Goal: Task Accomplishment & Management: Manage account settings

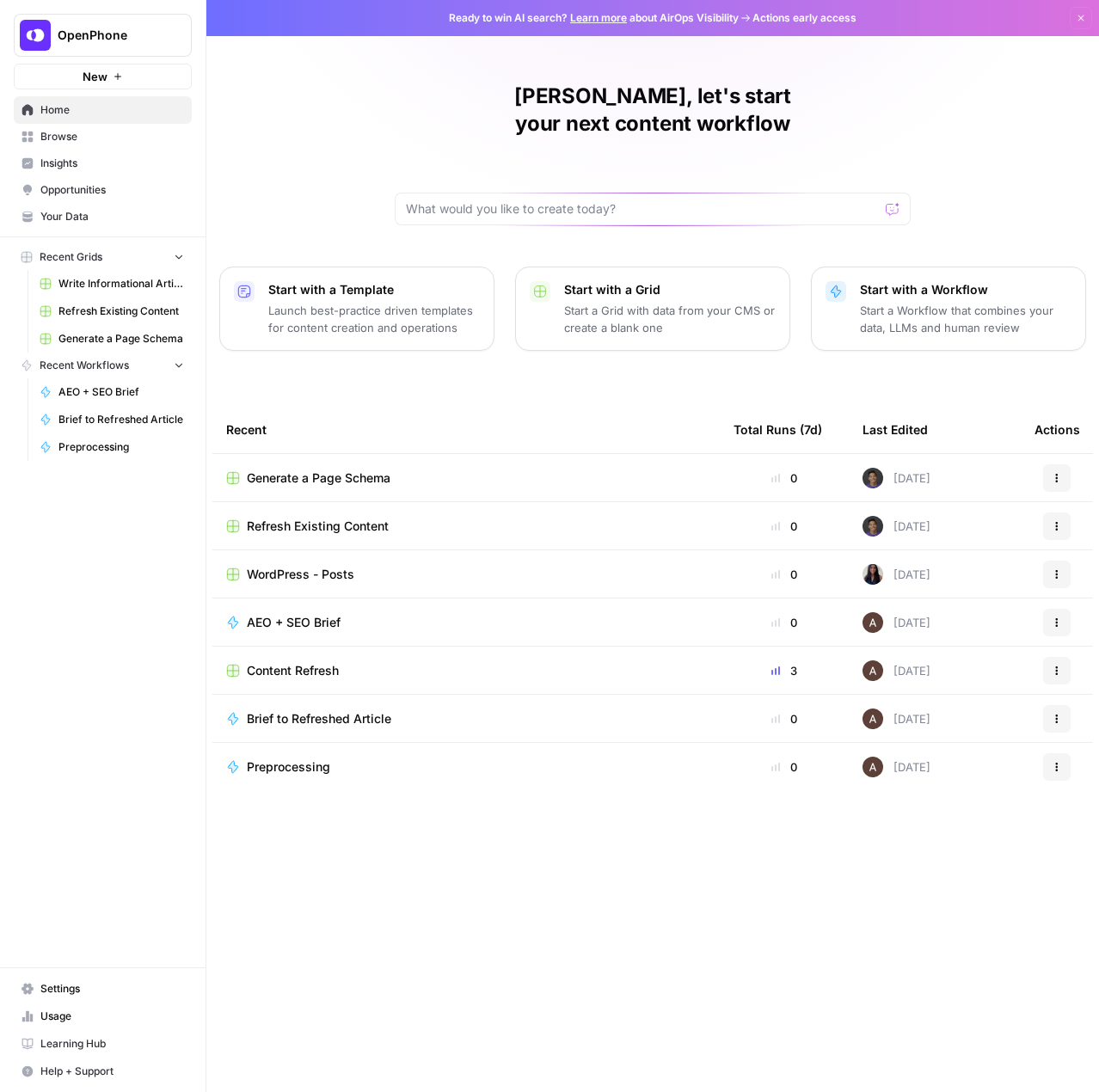
click at [104, 989] on span "Settings" at bounding box center [112, 989] width 143 height 15
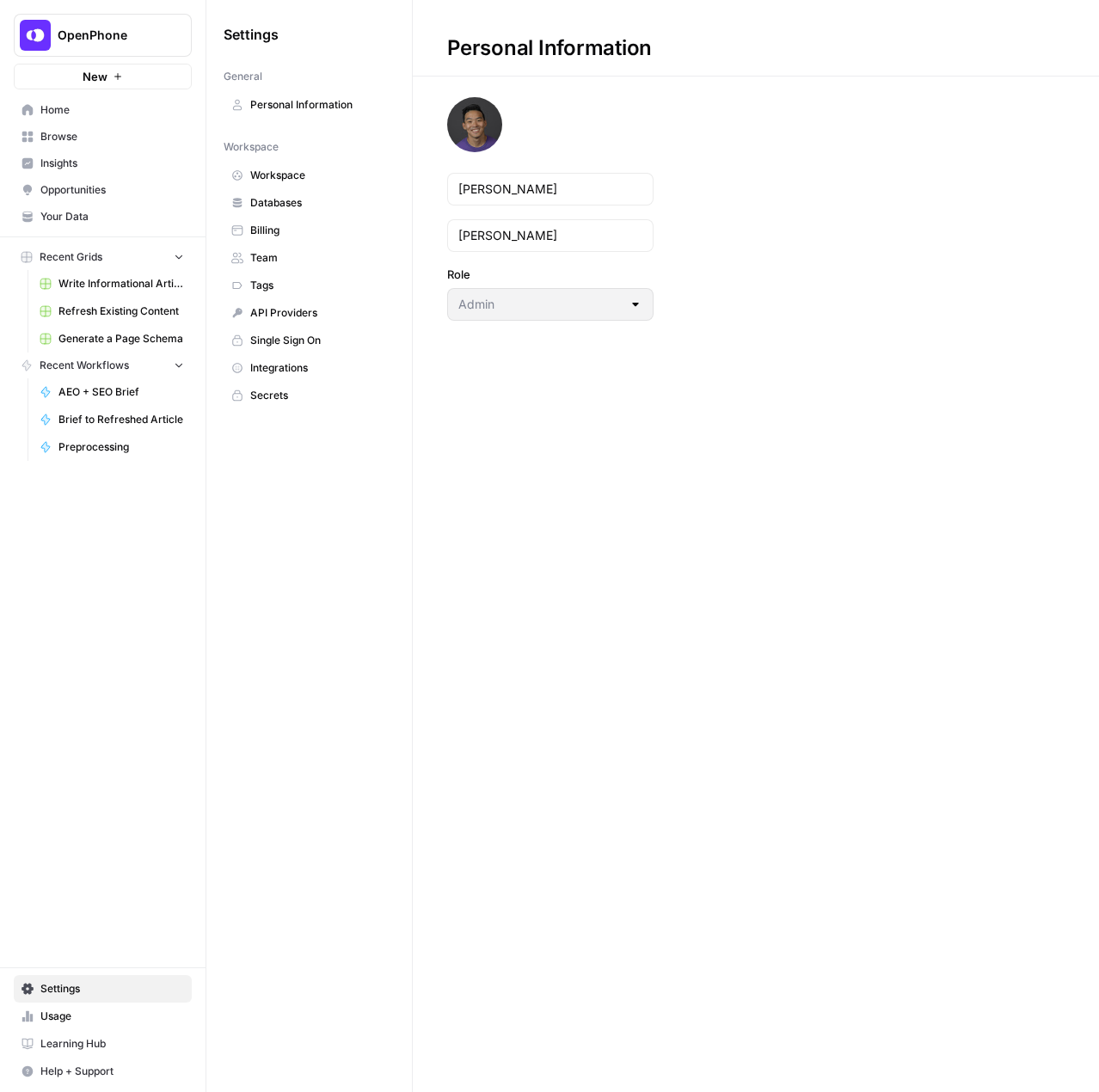
click at [77, 215] on span "Your Data" at bounding box center [112, 217] width 143 height 15
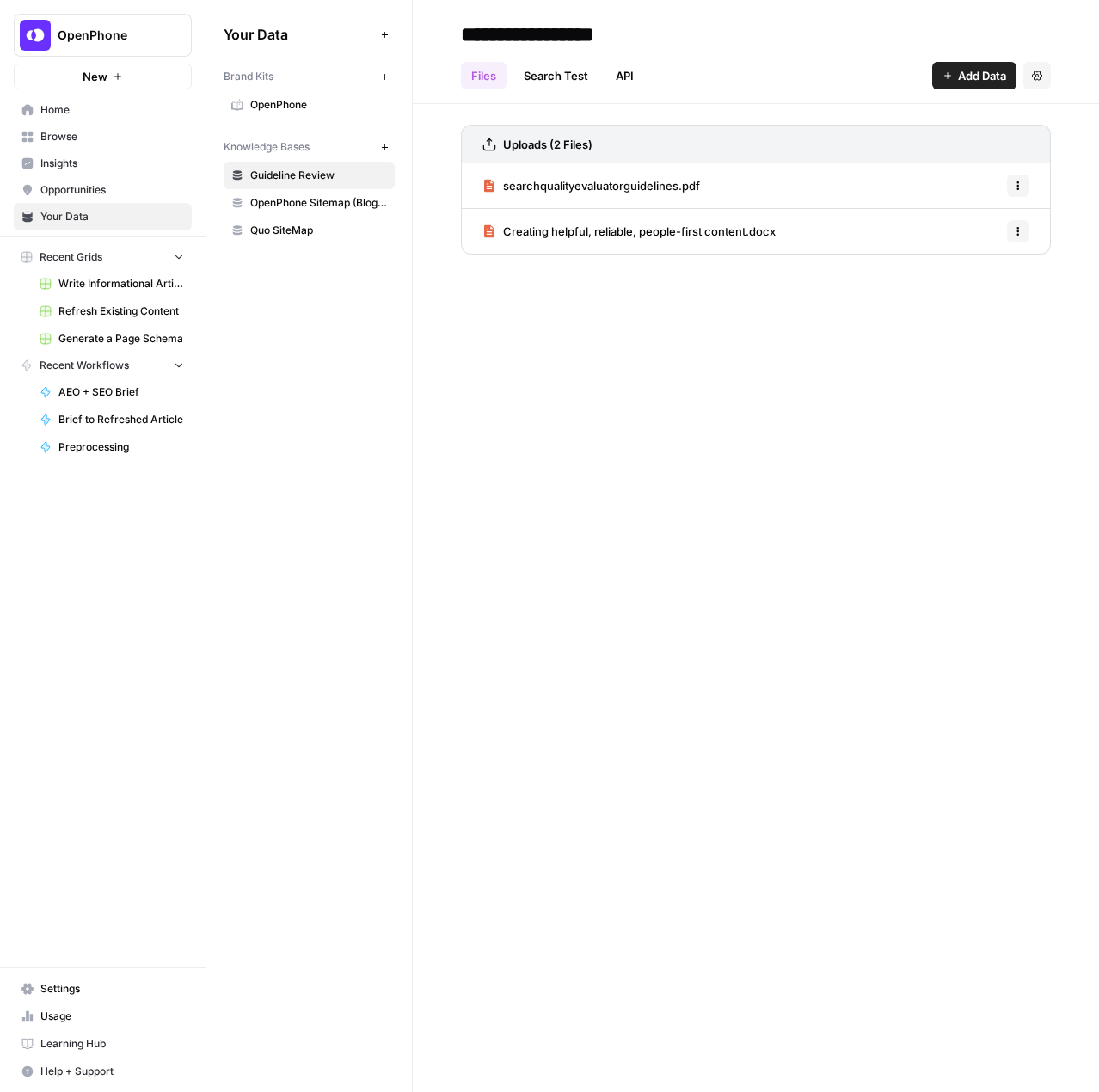
click at [317, 107] on span "OpenPhone" at bounding box center [318, 104] width 137 height 15
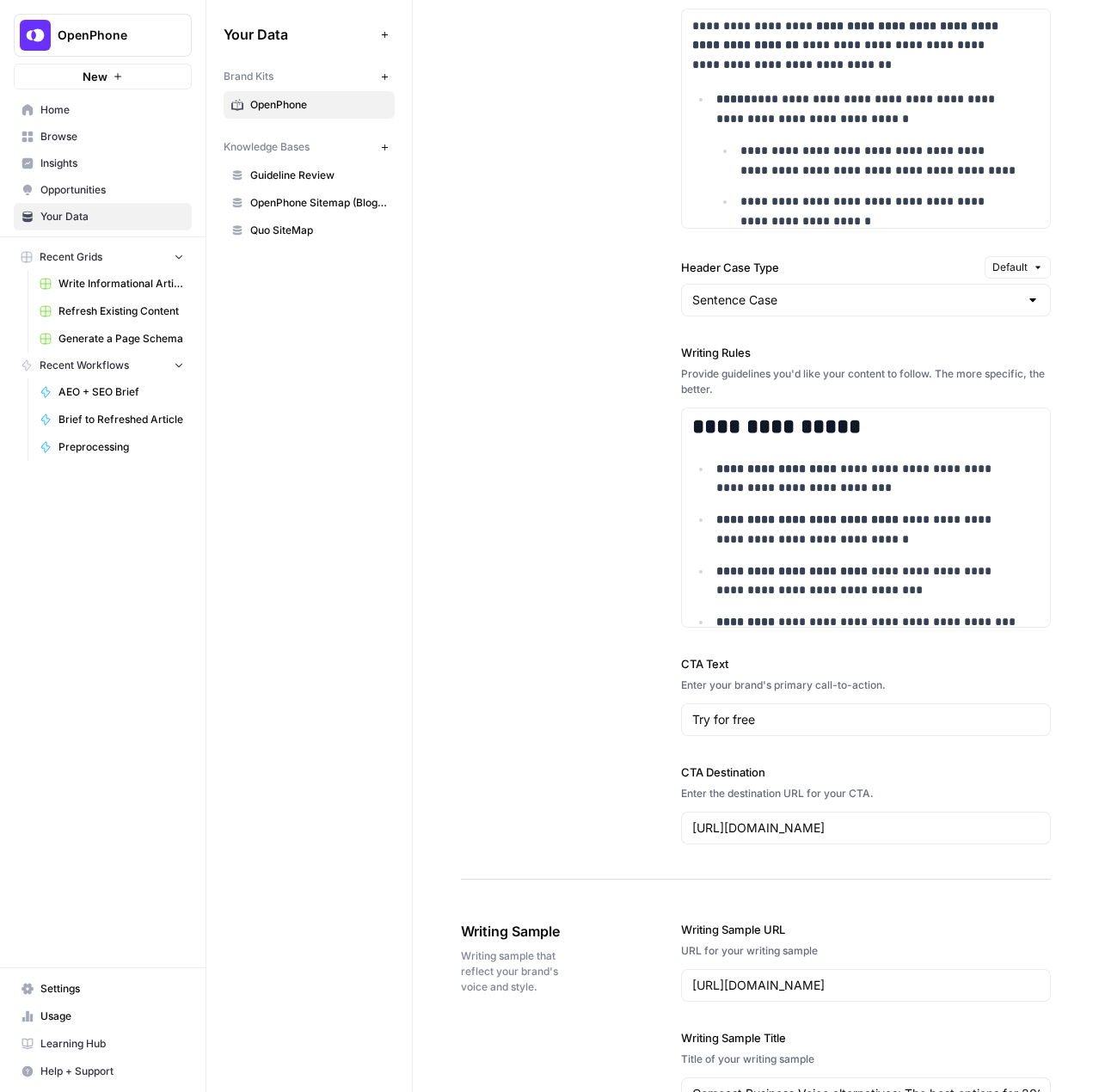
scroll to position [1892, 0]
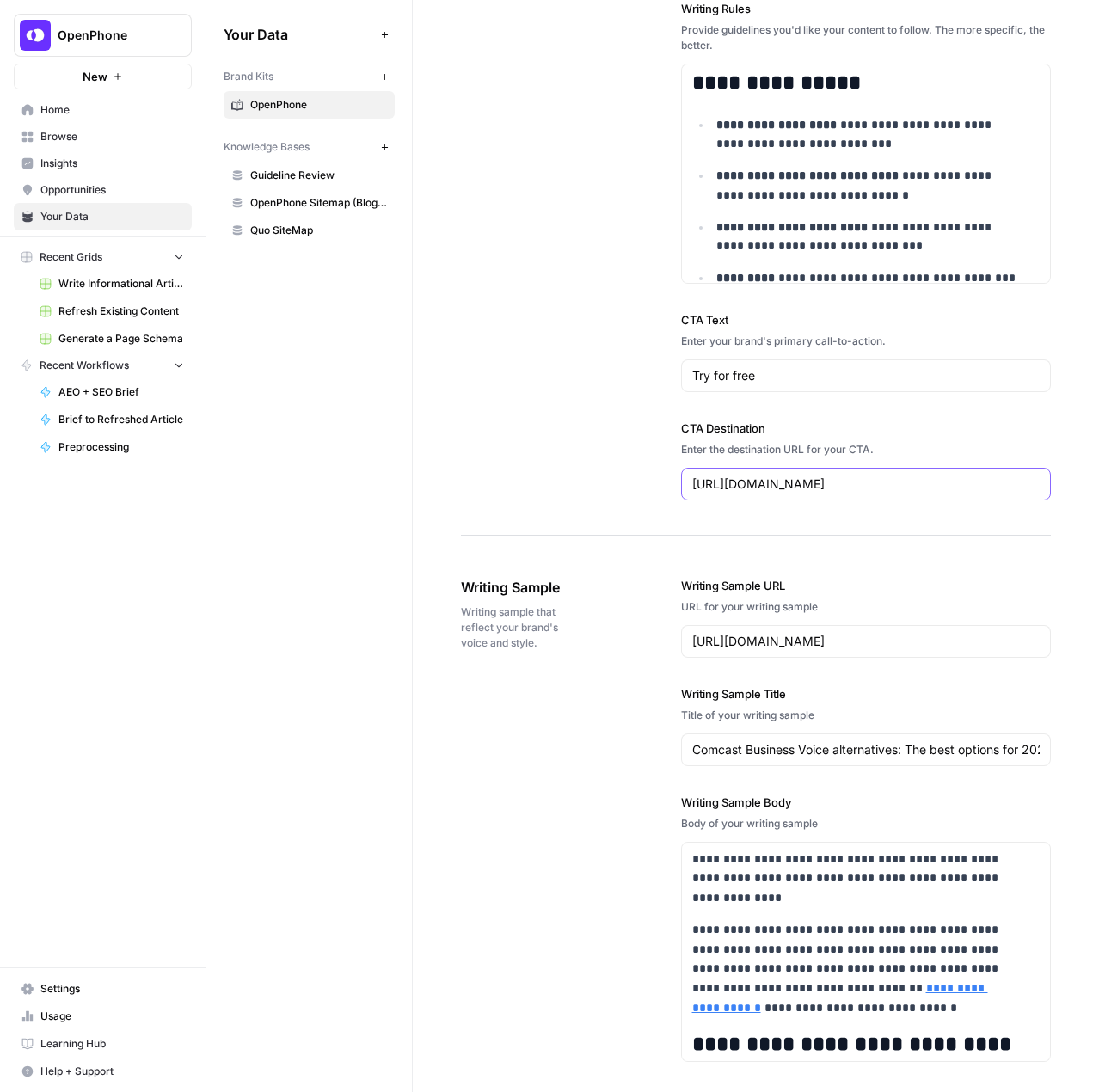
click at [786, 482] on input "[URL][DOMAIN_NAME]" at bounding box center [866, 484] width 348 height 17
click at [787, 482] on input "[URL][DOMAIN_NAME]" at bounding box center [866, 484] width 348 height 17
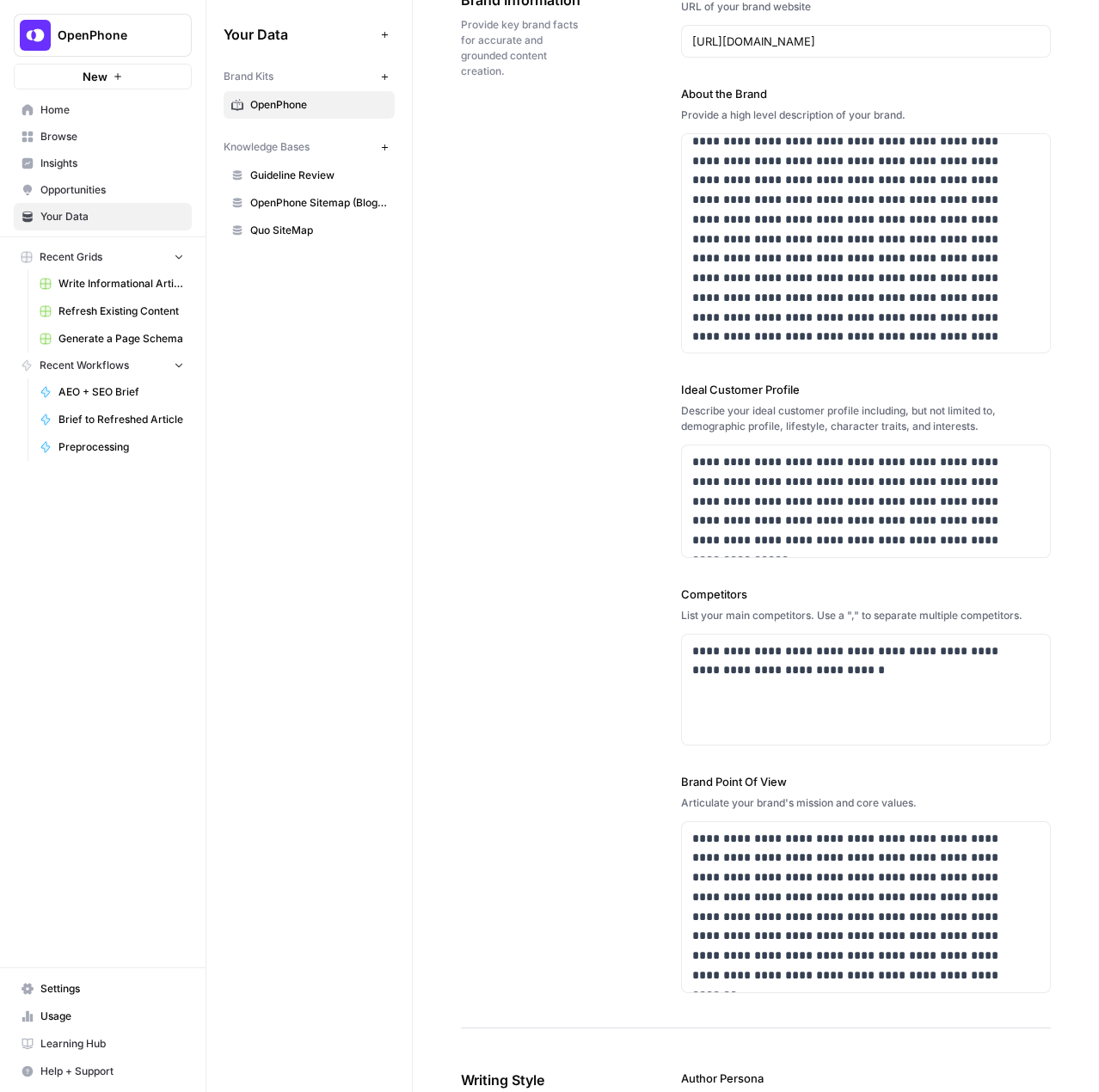
scroll to position [0, 0]
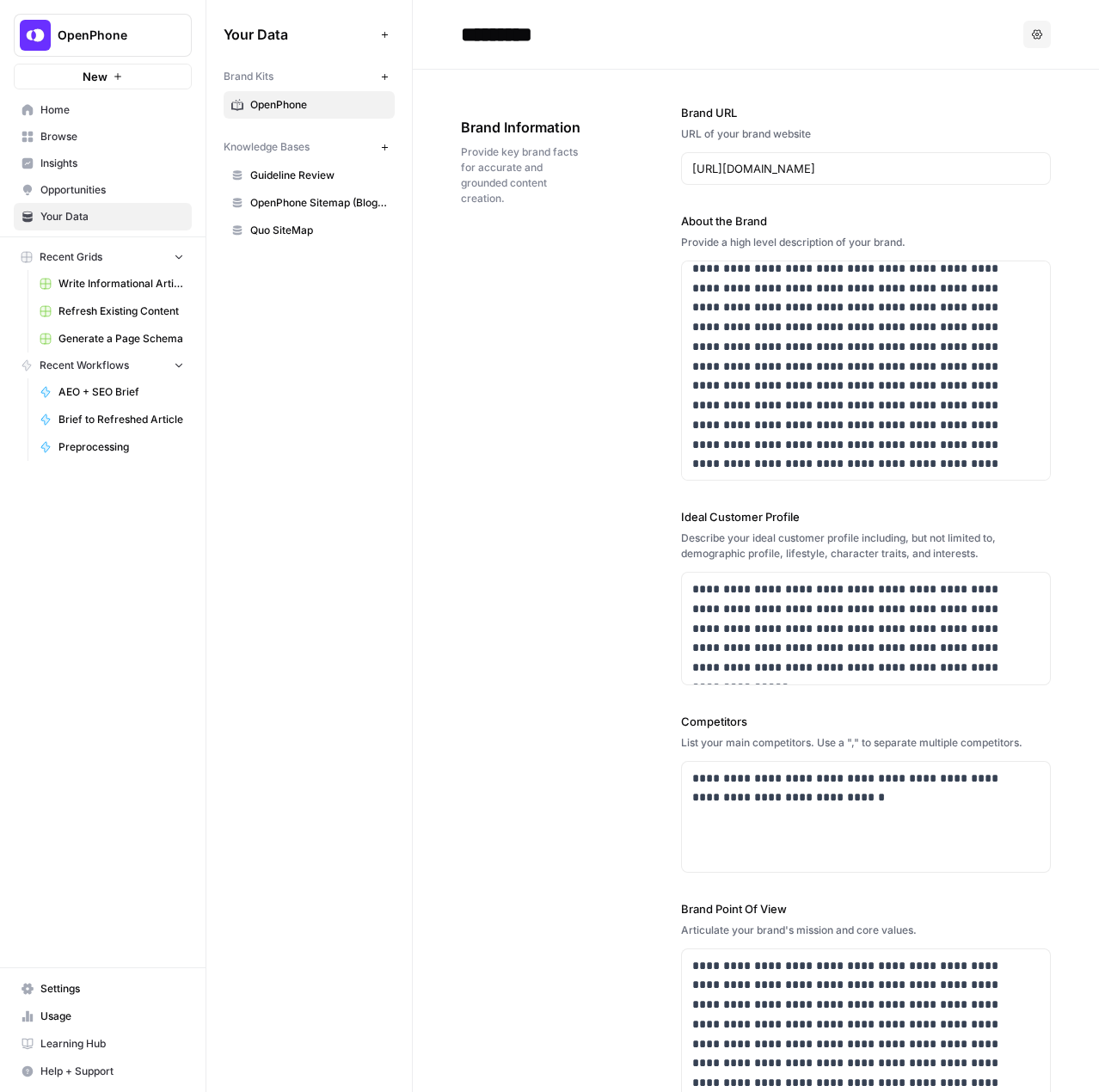
type input "[URL][DOMAIN_NAME]"
click at [835, 161] on input "[URL][DOMAIN_NAME]" at bounding box center [866, 169] width 348 height 17
drag, startPoint x: 916, startPoint y: 164, endPoint x: 550, endPoint y: 150, distance: 366.3
click at [550, 150] on div "**********" at bounding box center [756, 613] width 590 height 1087
click at [517, 425] on div "**********" at bounding box center [756, 613] width 590 height 1087
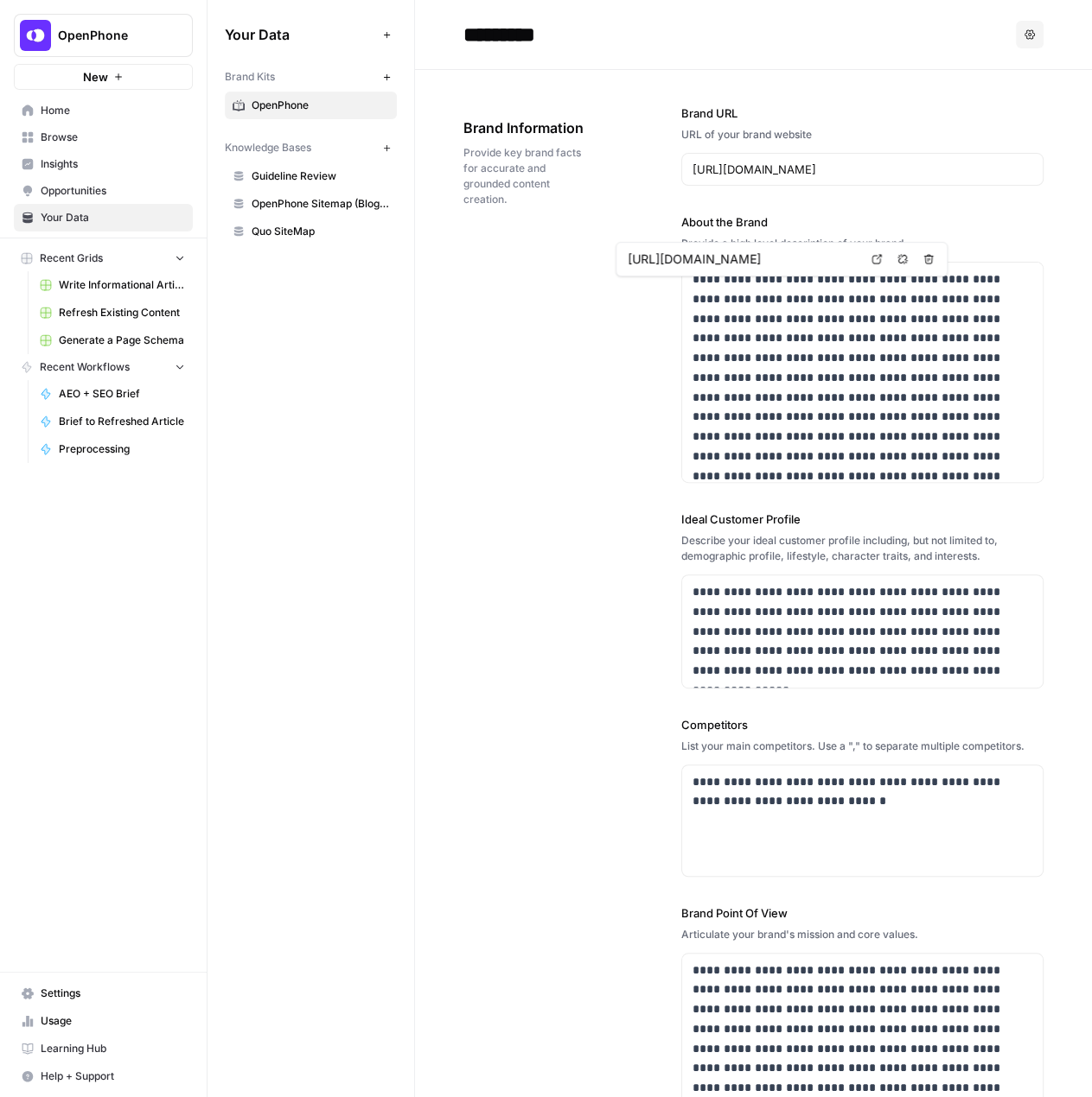
drag, startPoint x: 937, startPoint y: 43, endPoint x: 622, endPoint y: 958, distance: 967.7
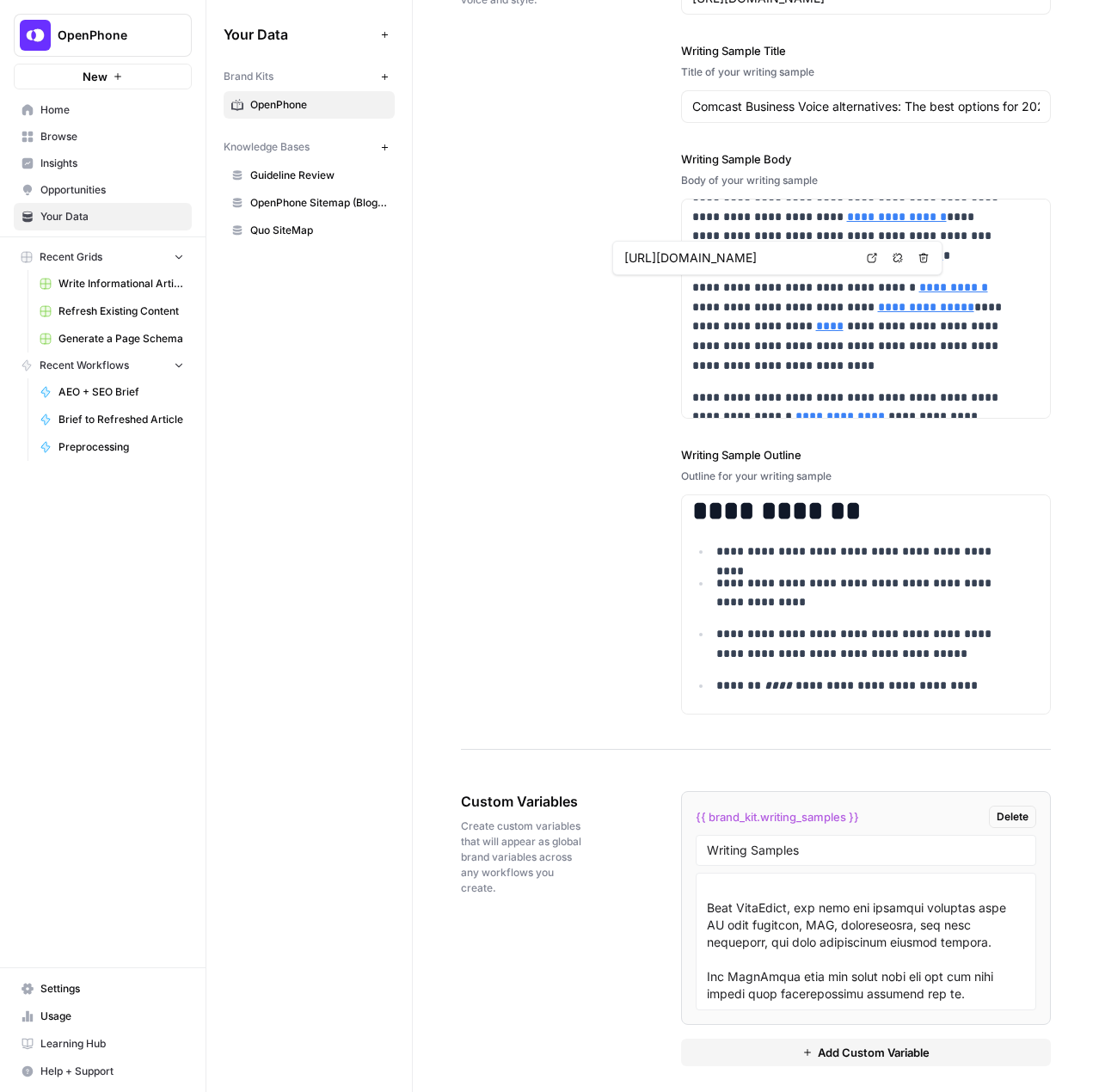
scroll to position [1548, 0]
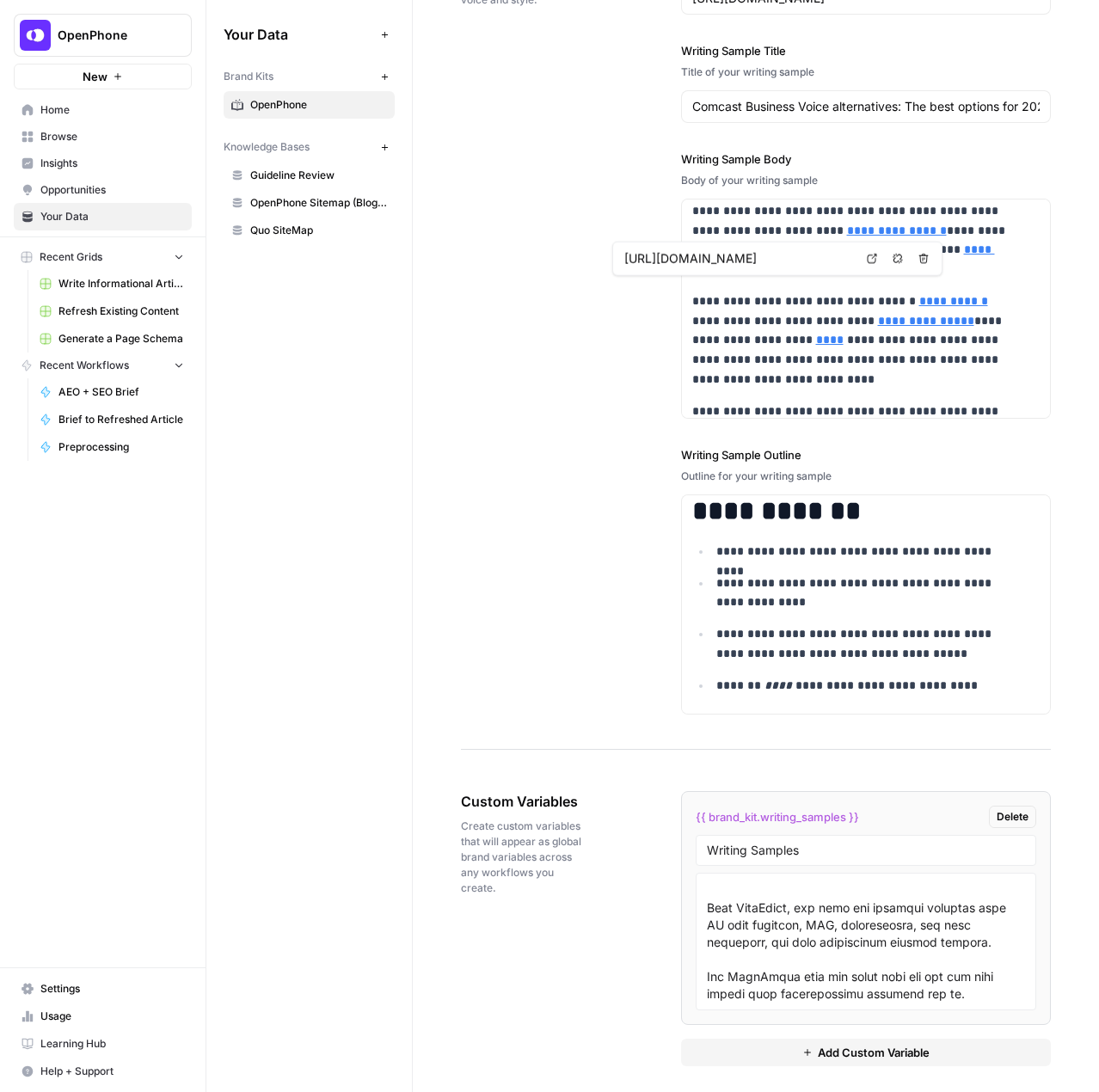
drag, startPoint x: 482, startPoint y: 1002, endPoint x: 521, endPoint y: 792, distance: 213.6
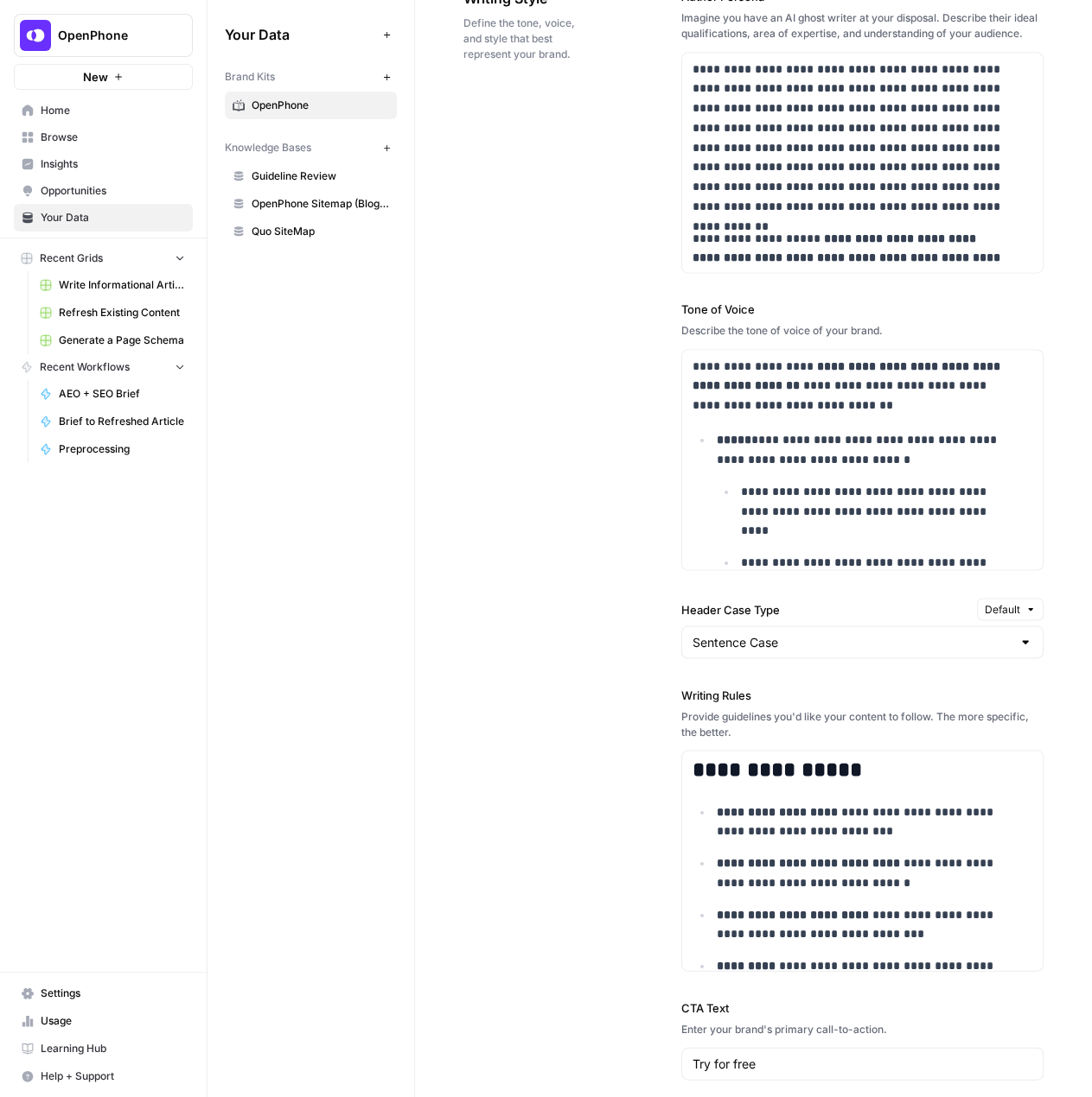
scroll to position [0, 0]
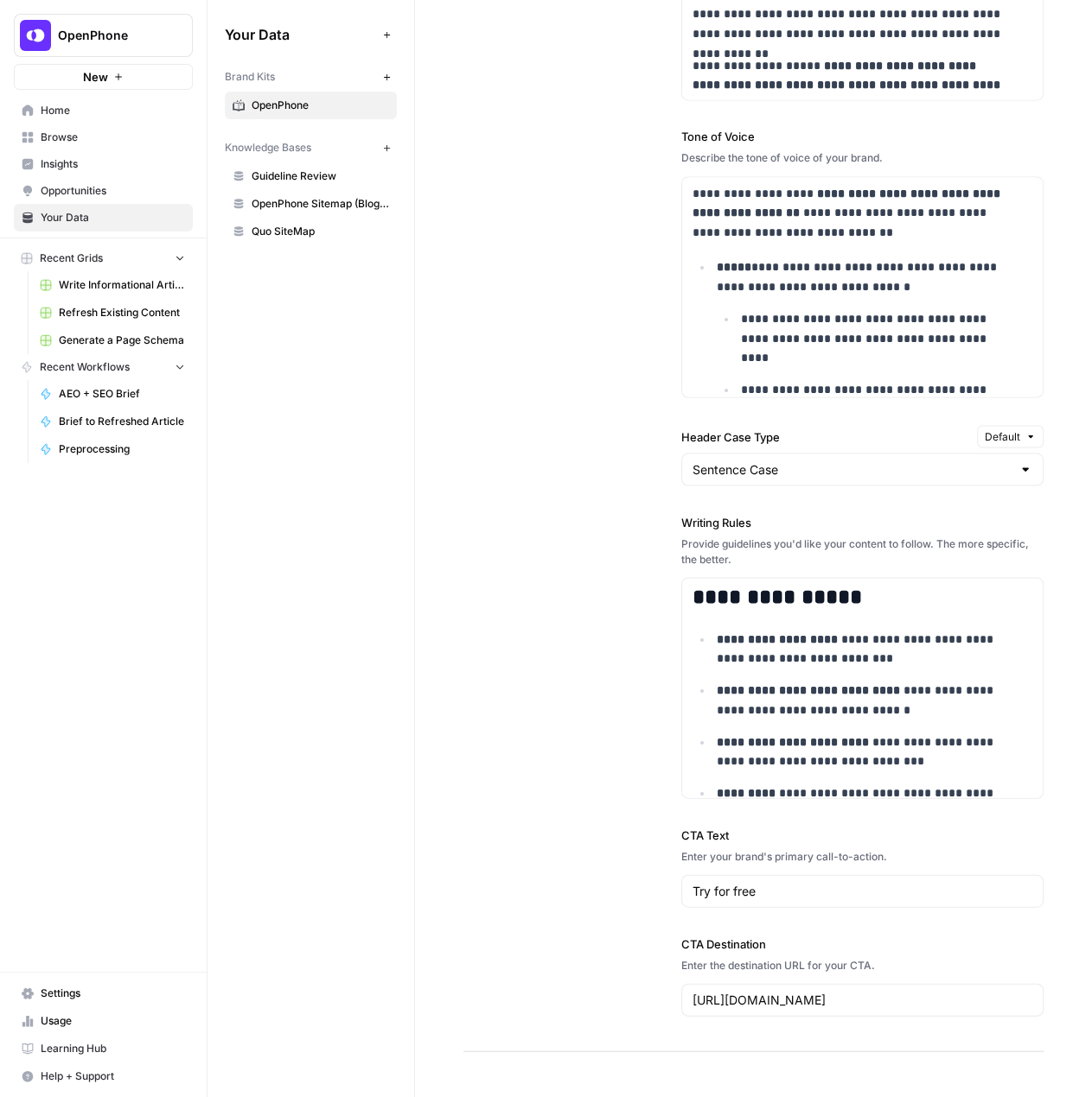
drag, startPoint x: 534, startPoint y: 714, endPoint x: 520, endPoint y: -59, distance: 773.1
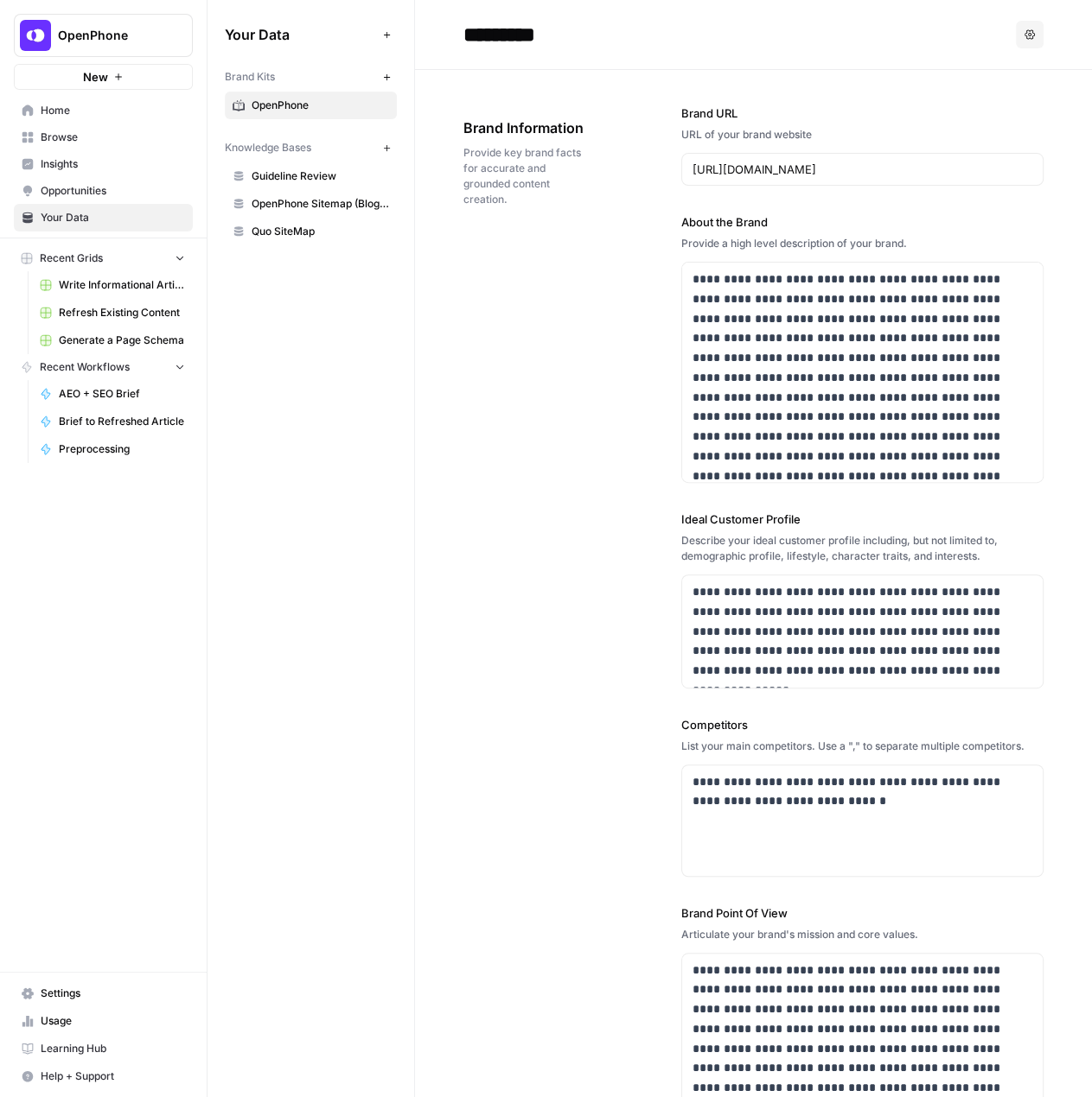
click at [531, 208] on span "Provide key brand facts for accurate and grounded content creation." at bounding box center [524, 176] width 121 height 62
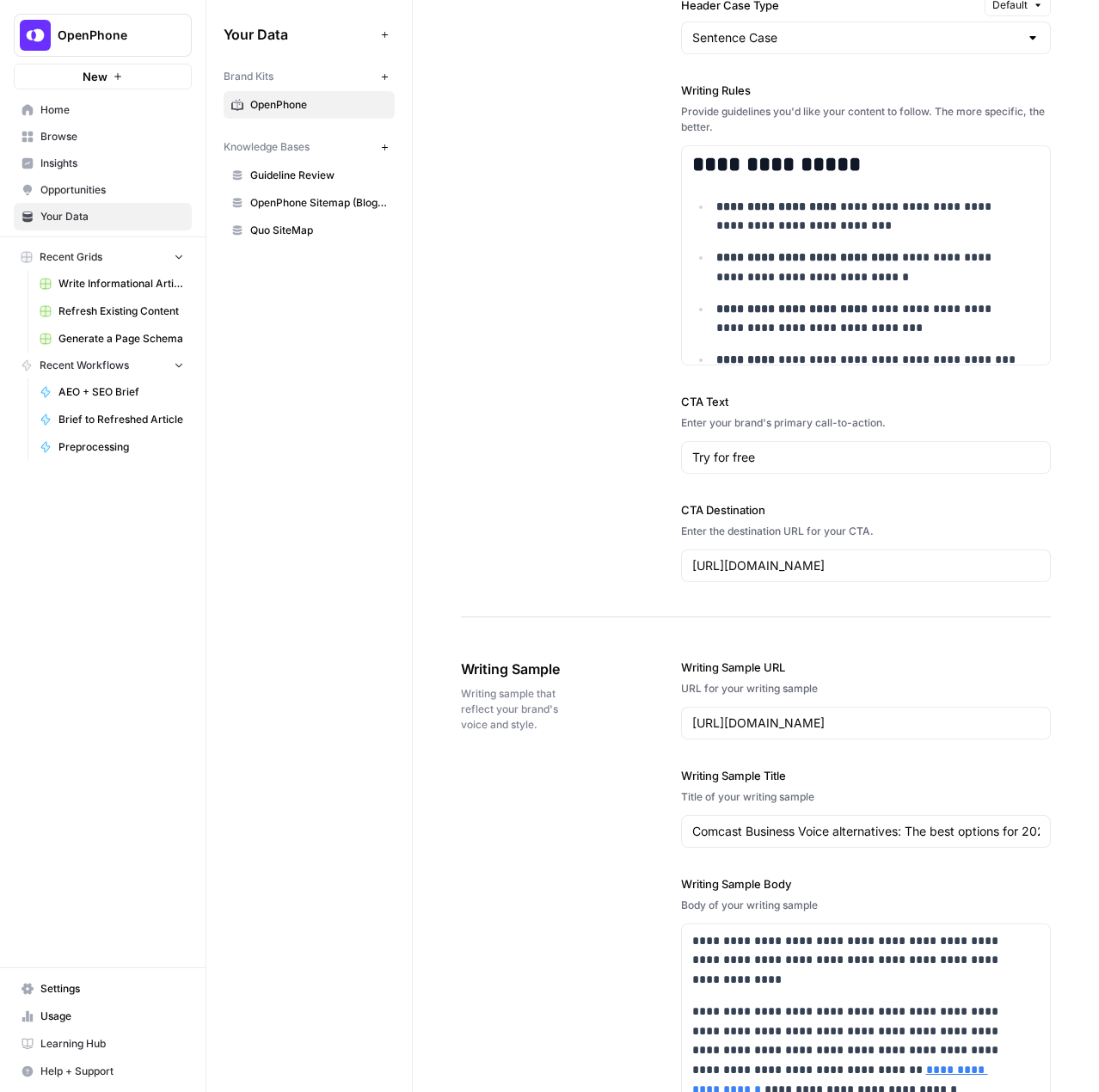
scroll to position [1978, 0]
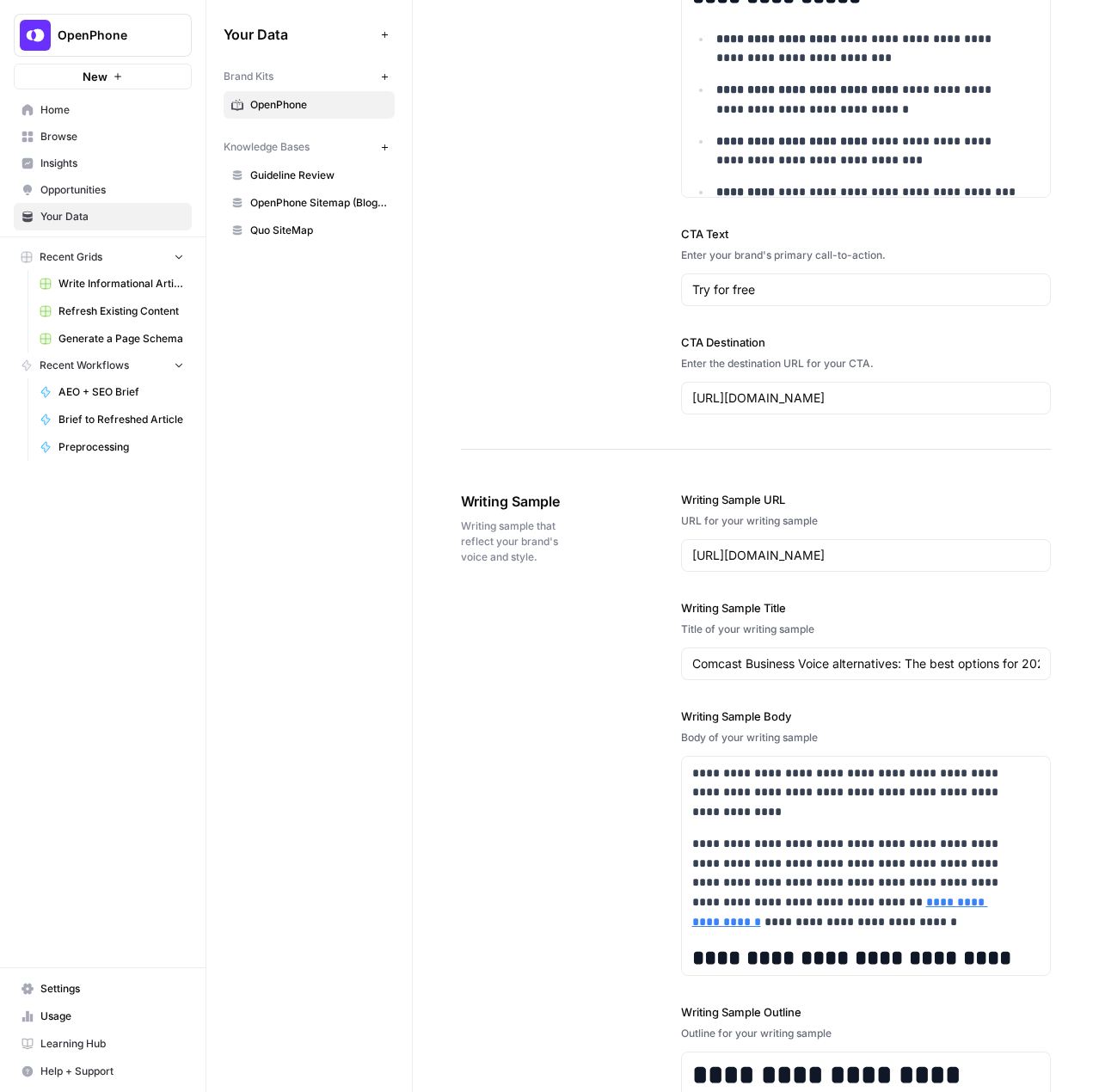
click at [362, 712] on div "Your Data Add Data Brand Kits New OpenPhone Knowledge Bases New Guideline Revie…" at bounding box center [309, 546] width 206 height 1092
click at [336, 666] on div "Your Data Add Data Brand Kits New OpenPhone Knowledge Bases New Guideline Revie…" at bounding box center [309, 546] width 206 height 1092
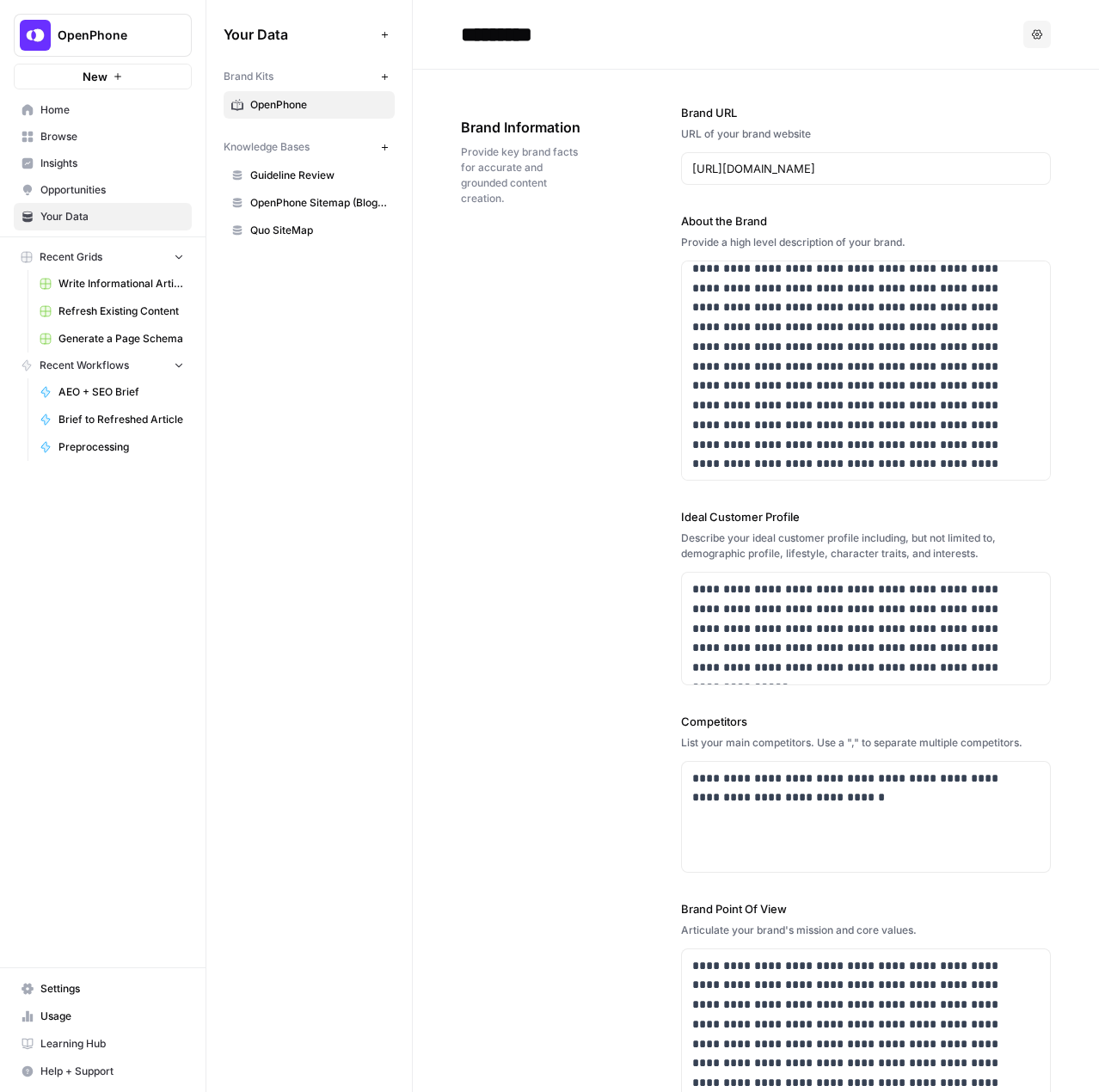
scroll to position [0, 0]
